Goal: Information Seeking & Learning: Learn about a topic

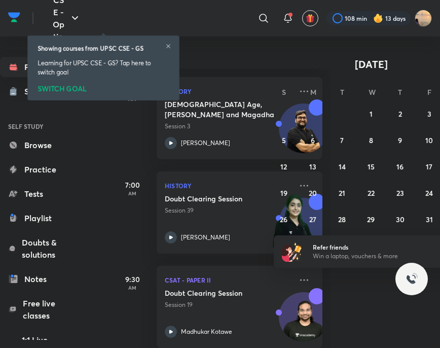
scroll to position [196, 0]
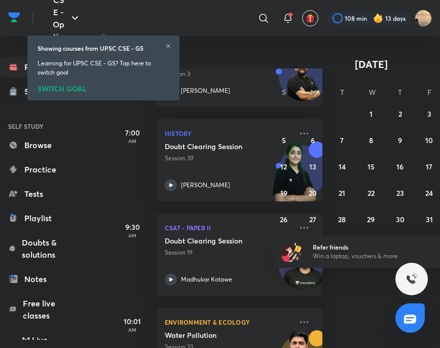
click at [54, 88] on div "SWITCH GOAL" at bounding box center [103, 86] width 132 height 11
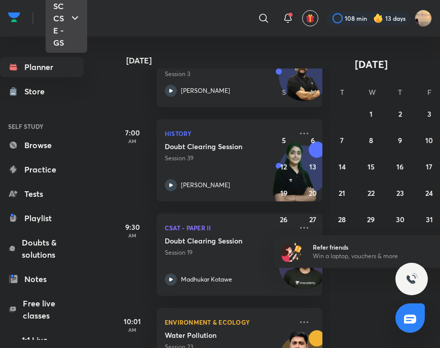
click at [72, 19] on icon "button" at bounding box center [75, 18] width 12 height 12
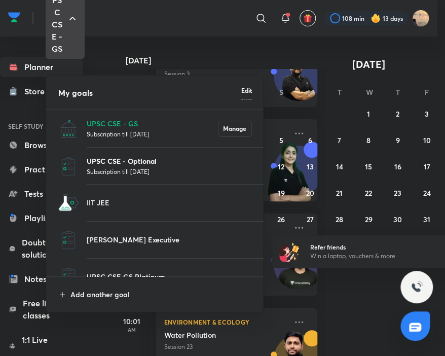
click at [112, 157] on p "UPSC CSE - Optional" at bounding box center [169, 161] width 165 height 11
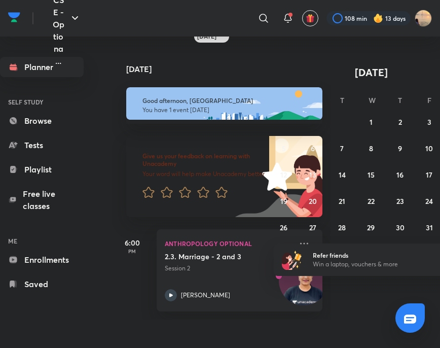
click at [178, 64] on div "[DATE]" at bounding box center [222, 61] width 220 height 32
click at [292, 9] on div "​ 108 min 13 days" at bounding box center [259, 18] width 344 height 24
click at [289, 12] on icon at bounding box center [288, 18] width 12 height 12
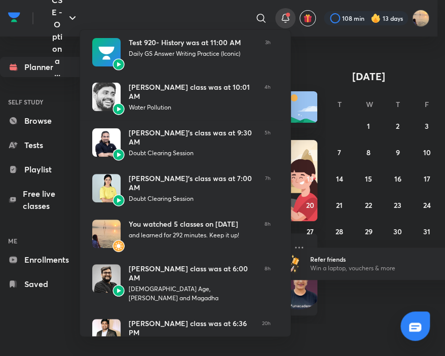
click at [71, 18] on div at bounding box center [222, 178] width 445 height 356
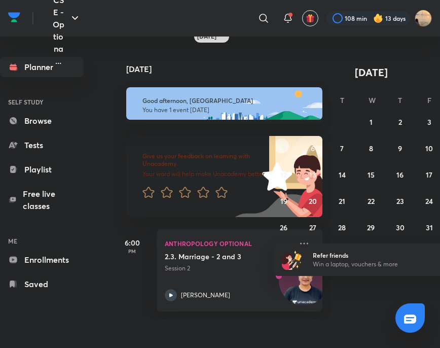
click at [71, 18] on icon "button" at bounding box center [75, 18] width 12 height 12
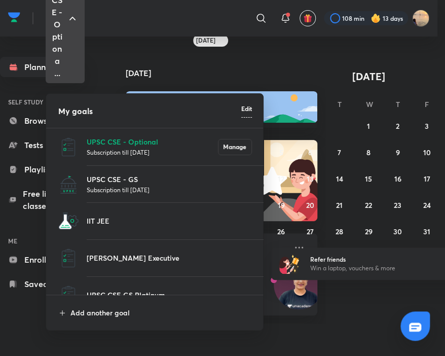
click at [138, 185] on p "Subscription till [DATE]" at bounding box center [169, 189] width 165 height 10
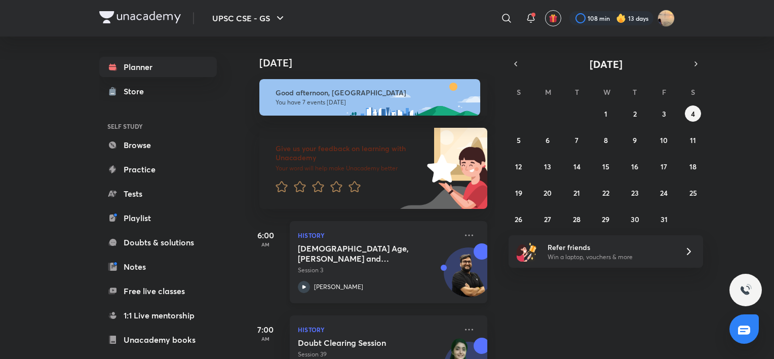
click at [439, 234] on div "History [DEMOGRAPHIC_DATA] Age, [PERSON_NAME] and Magadha Session 3 [PERSON_NAM…" at bounding box center [389, 262] width 198 height 82
click at [439, 233] on icon at bounding box center [469, 235] width 12 height 12
click at [439, 116] on button "3" at bounding box center [664, 113] width 16 height 16
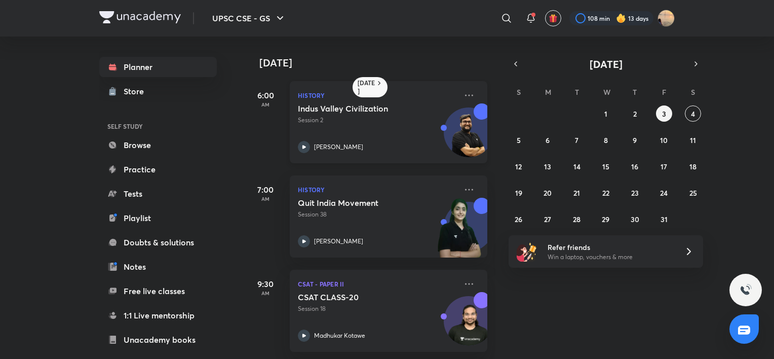
click at [345, 120] on p "Session 2" at bounding box center [377, 120] width 159 height 9
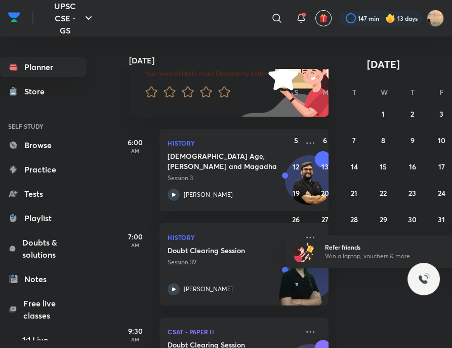
scroll to position [93, 0]
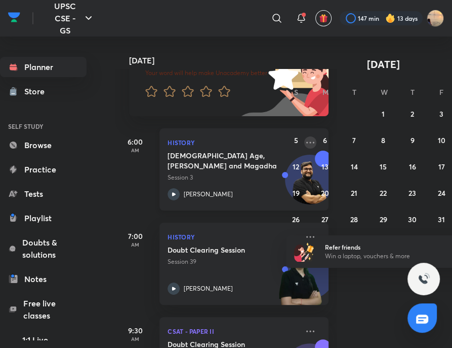
click at [305, 142] on icon at bounding box center [310, 142] width 12 height 12
click at [369, 324] on div "Today Good afternoon, Snatashree You have 7 events today Give us your feedback …" at bounding box center [283, 191] width 337 height 311
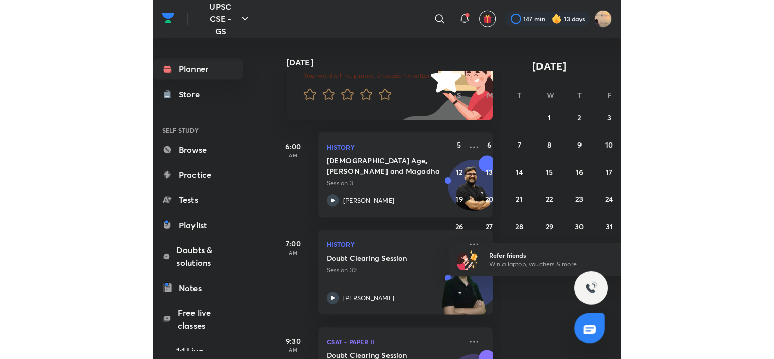
scroll to position [0, 0]
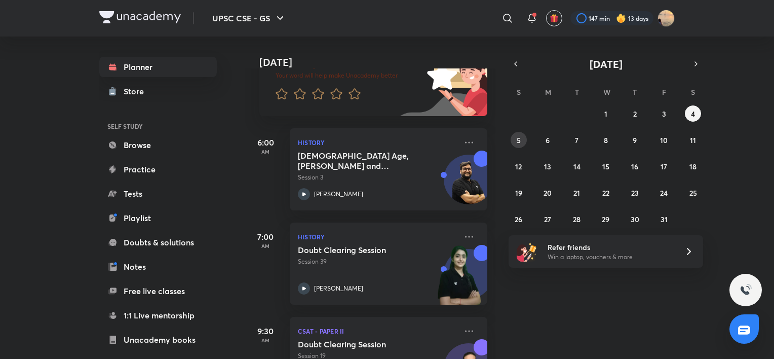
click at [452, 137] on button "5" at bounding box center [519, 140] width 16 height 16
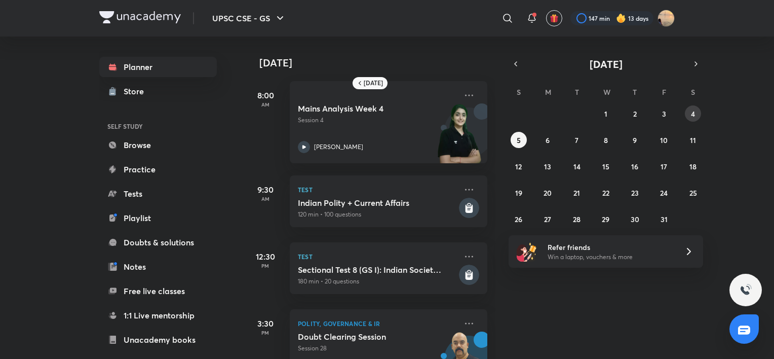
click at [452, 112] on button "4" at bounding box center [693, 113] width 16 height 16
